Goal: Task Accomplishment & Management: Manage account settings

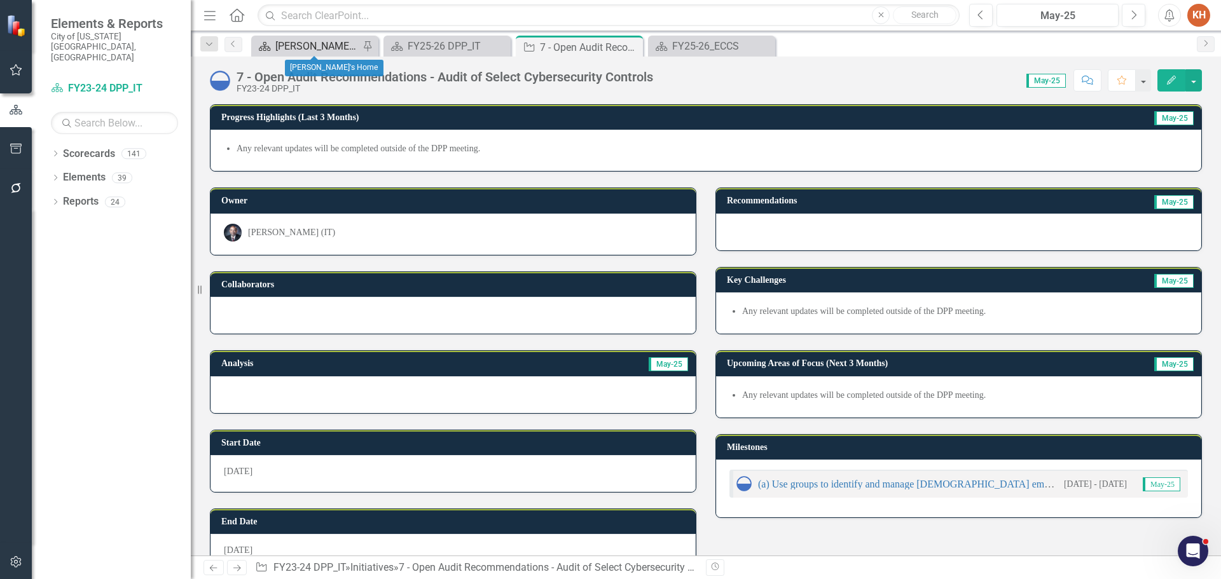
click at [305, 43] on div "[PERSON_NAME]'s Home" at bounding box center [317, 46] width 84 height 16
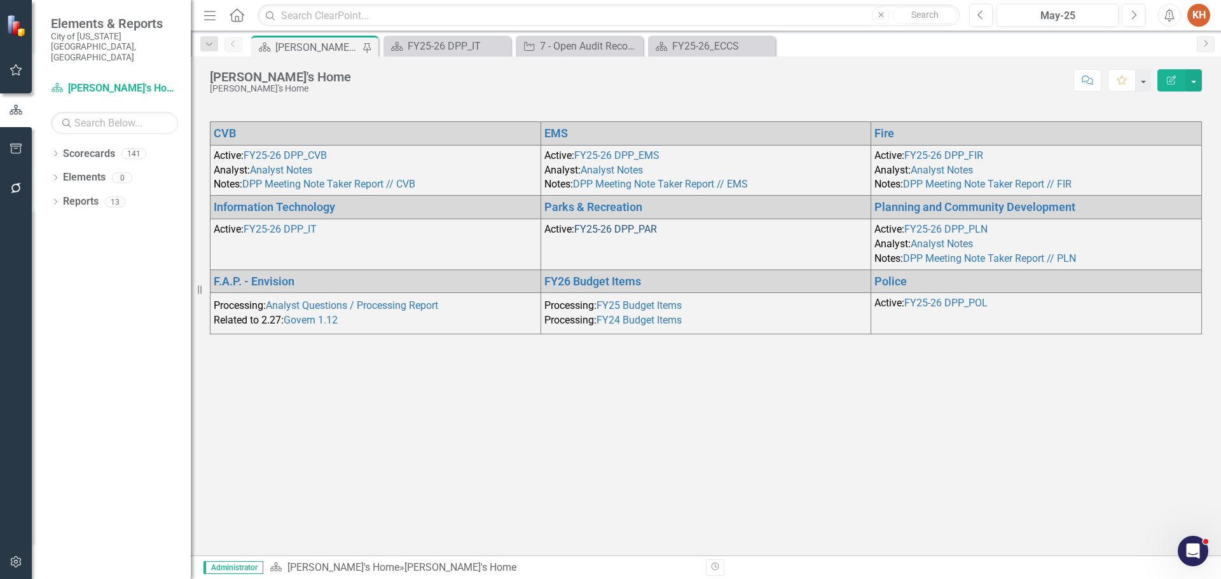
click at [611, 228] on link "FY25-26 DPP_PAR" at bounding box center [615, 229] width 83 height 12
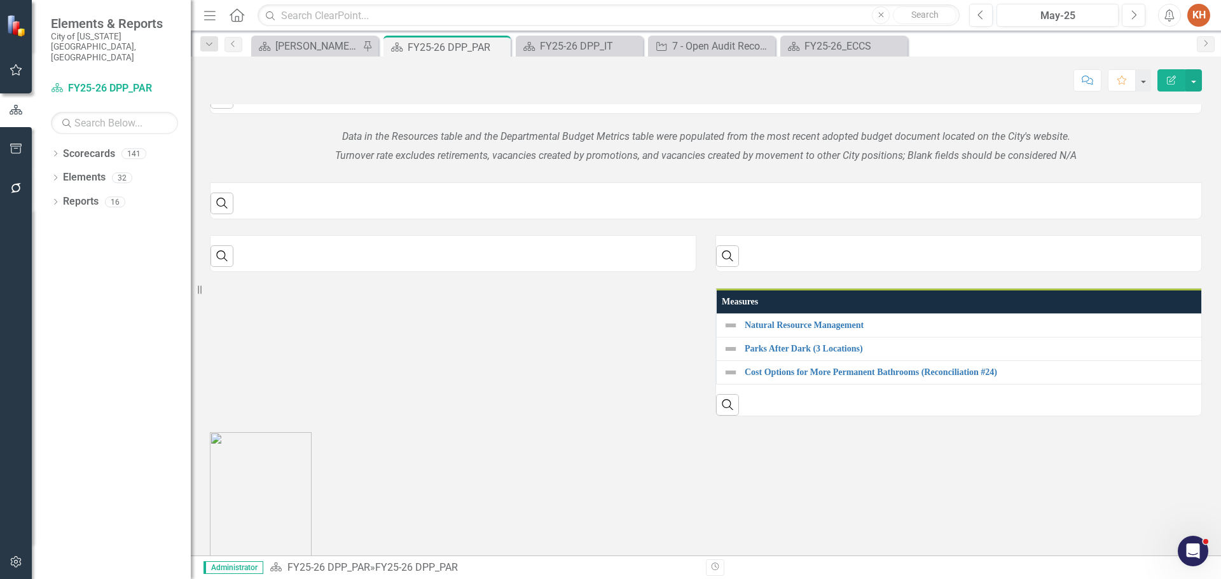
scroll to position [318, 0]
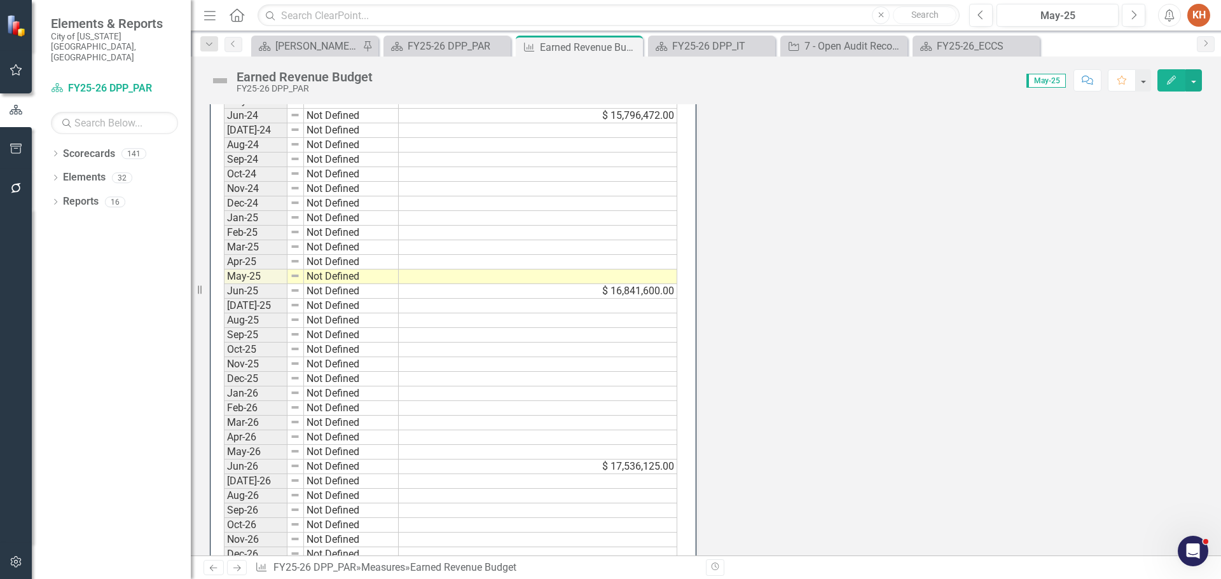
scroll to position [1194, 0]
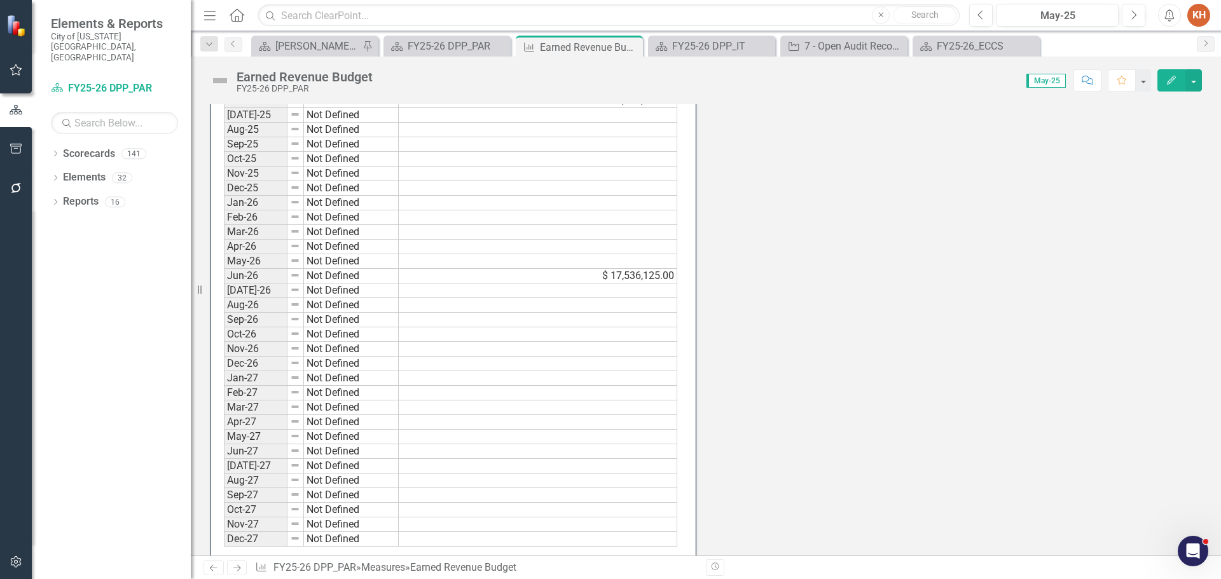
click at [569, 277] on td "$ 17,536,125.00" at bounding box center [538, 276] width 279 height 15
click at [569, 276] on td "$ 17,536,125.00" at bounding box center [538, 276] width 279 height 15
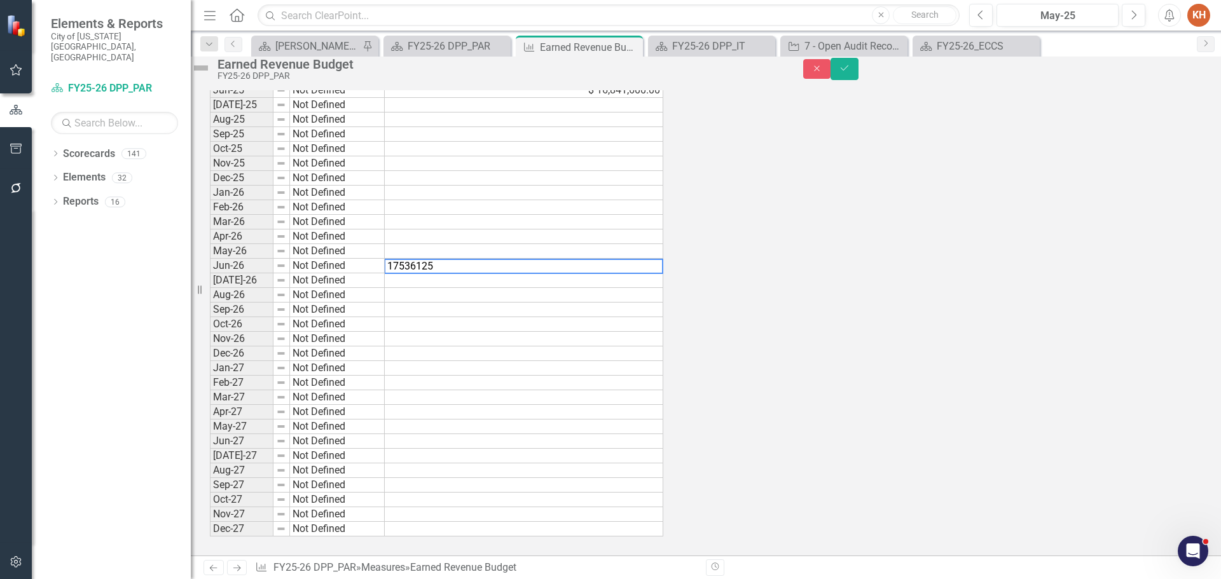
scroll to position [1198, 0]
drag, startPoint x: 527, startPoint y: 278, endPoint x: 375, endPoint y: 278, distance: 152.6
type textarea "17356542"
drag, startPoint x: 1180, startPoint y: 72, endPoint x: 1190, endPoint y: 79, distance: 12.3
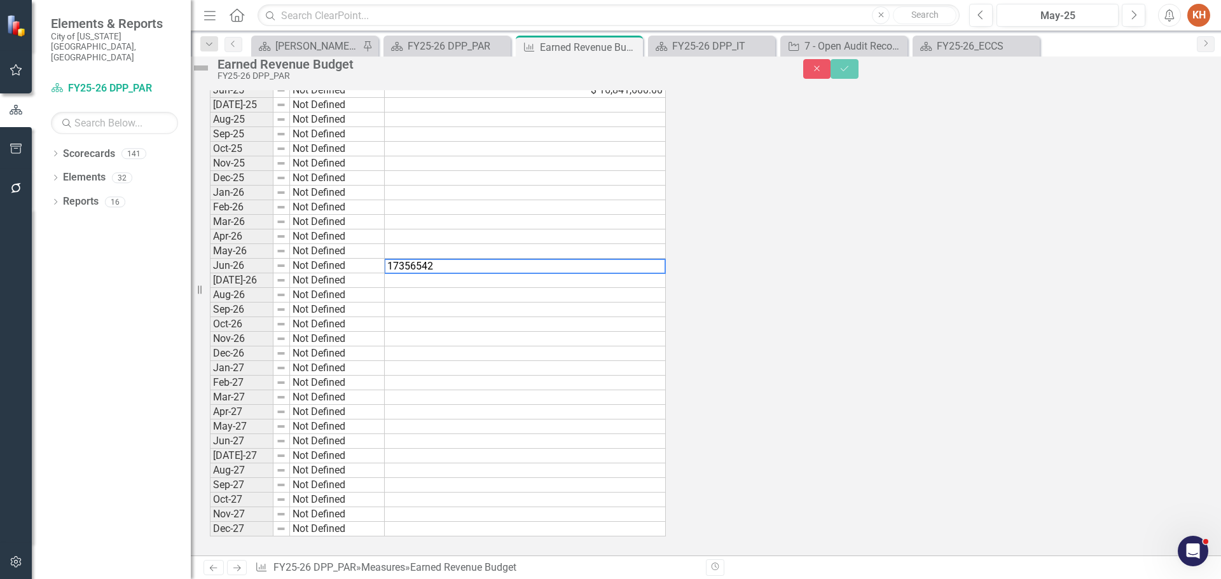
click at [859, 79] on button "Save" at bounding box center [845, 69] width 28 height 20
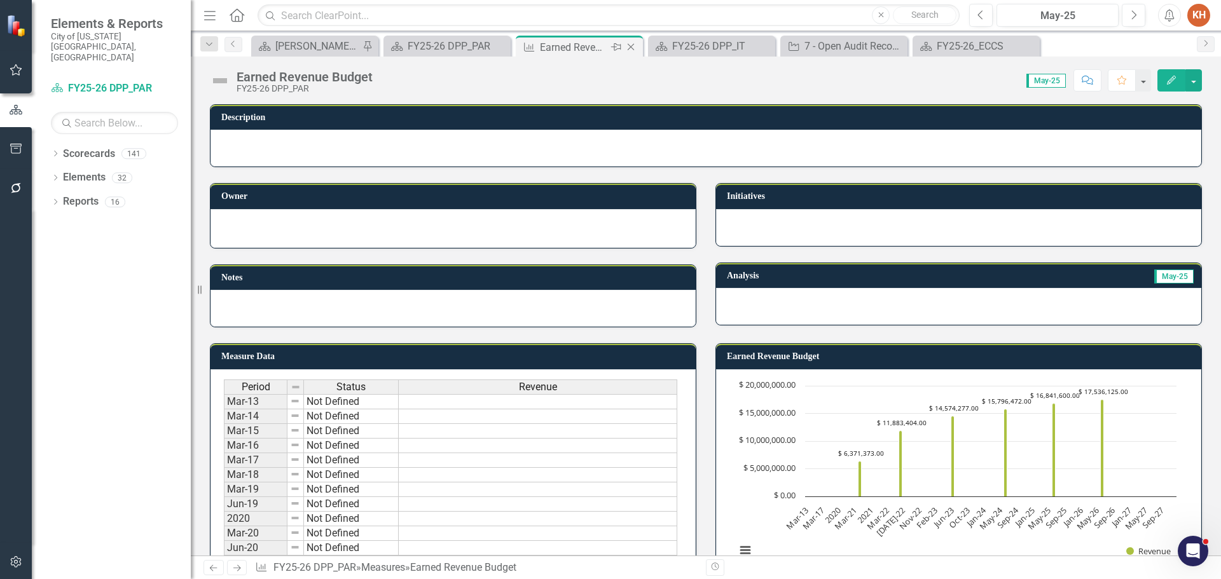
click at [628, 48] on icon "Close" at bounding box center [630, 47] width 13 height 10
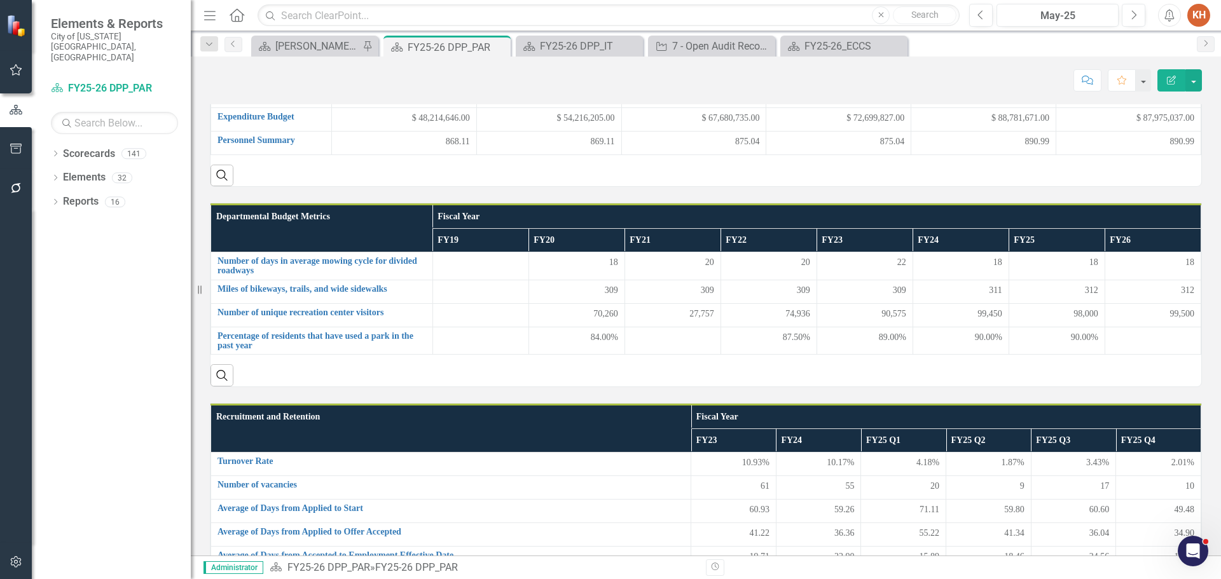
scroll to position [254, 0]
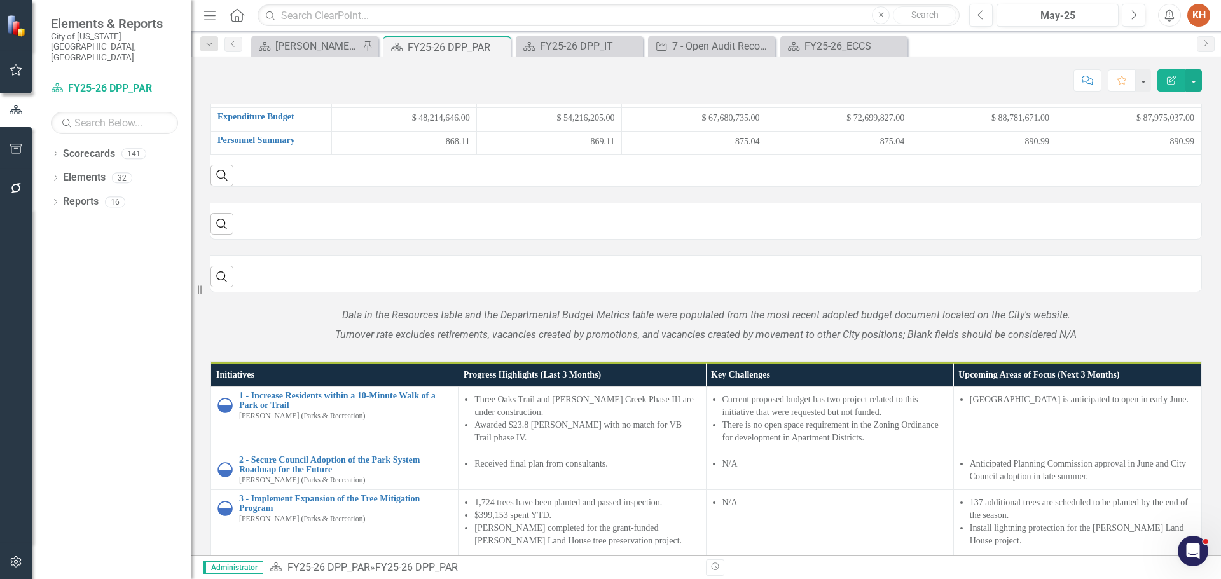
scroll to position [382, 0]
